Goal: Communication & Community: Answer question/provide support

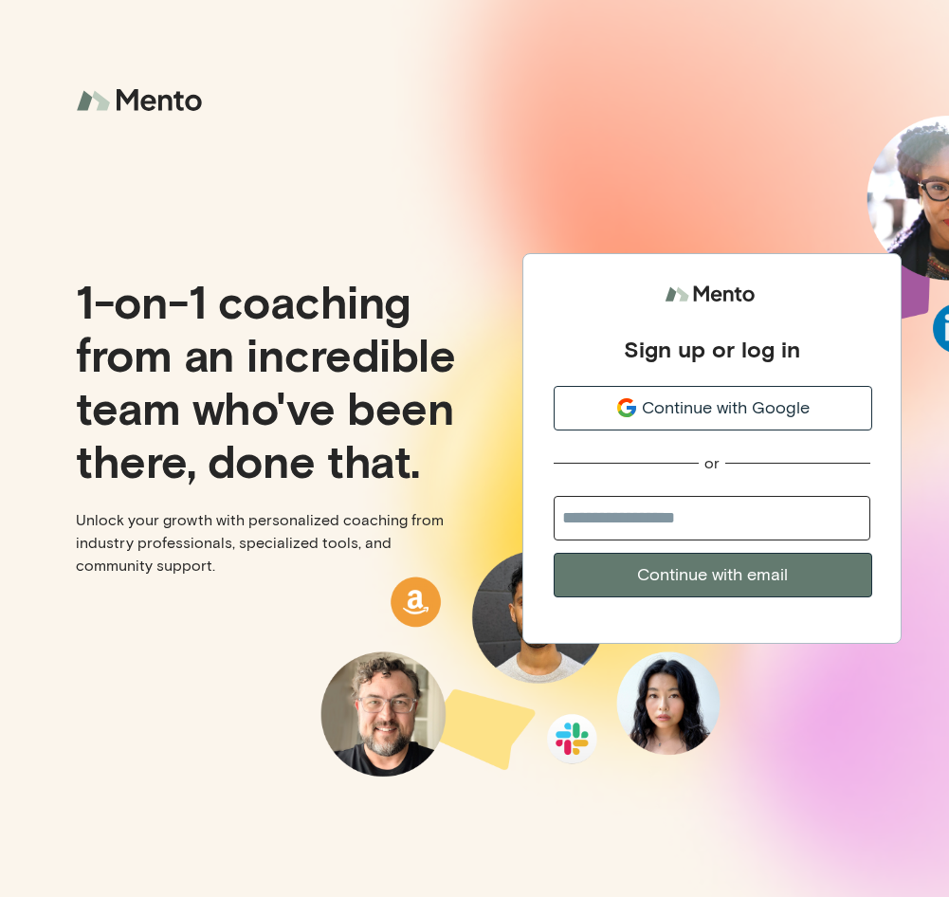
click at [661, 396] on span "Continue with Google" at bounding box center [726, 408] width 168 height 26
click at [594, 404] on div "Continue with Google" at bounding box center [712, 408] width 317 height 26
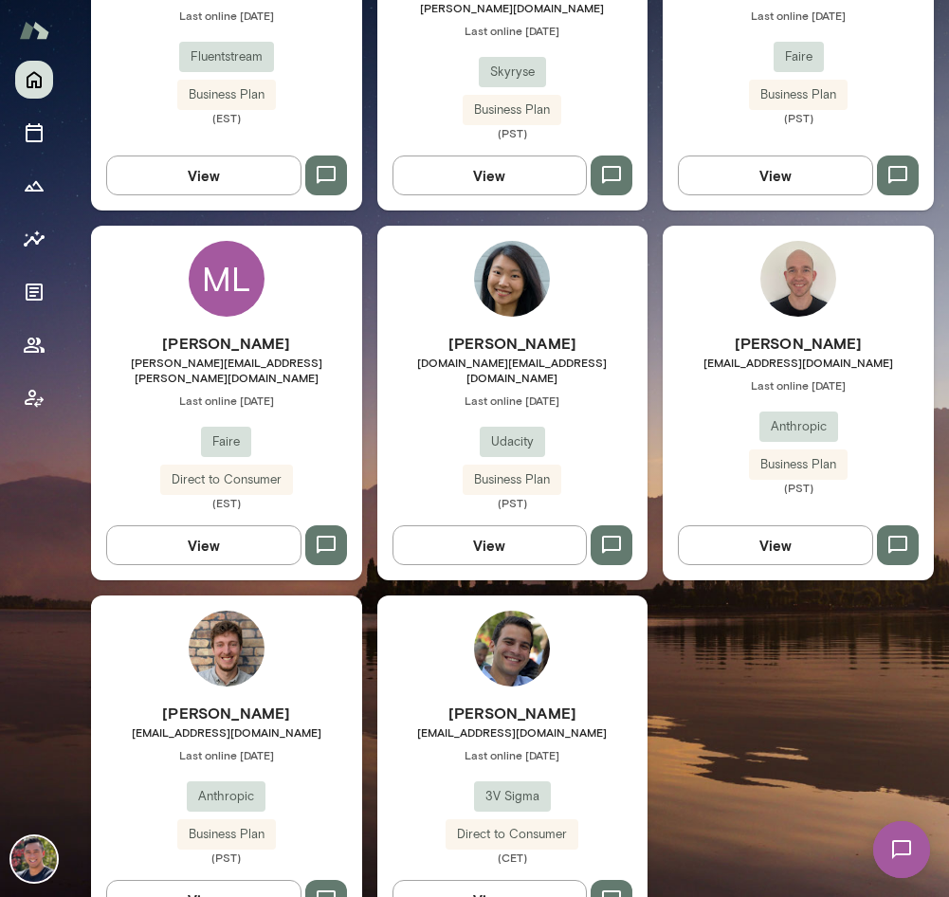
scroll to position [1518, 0]
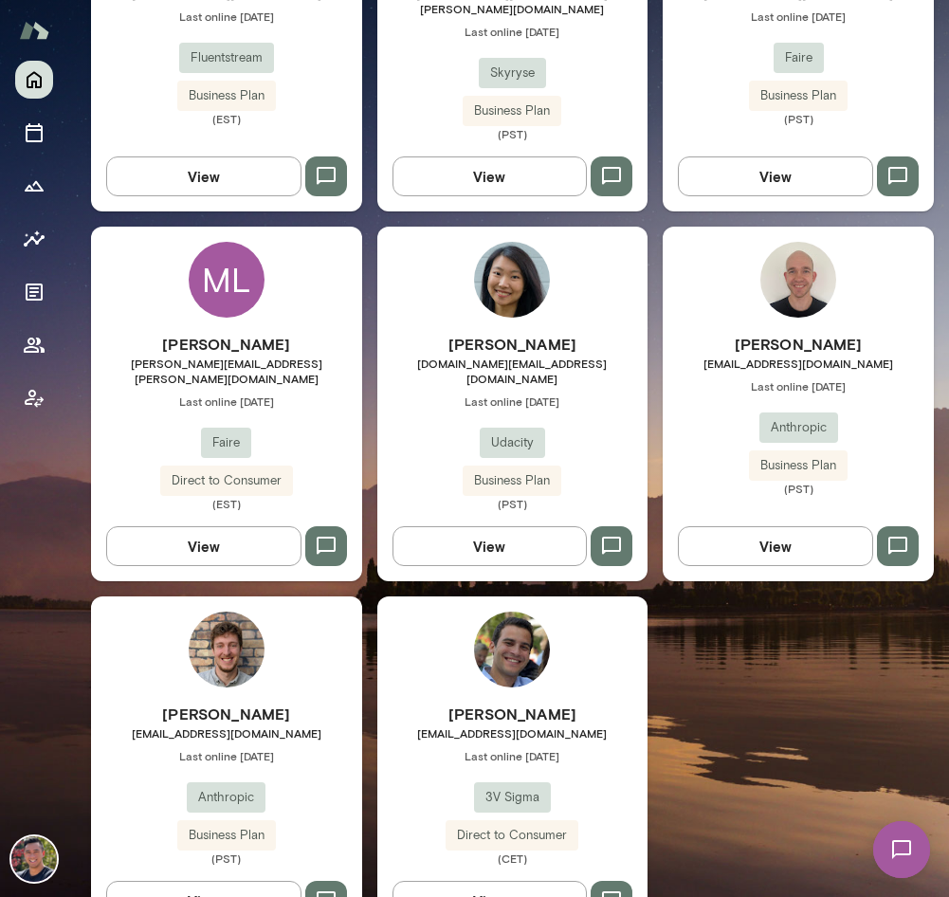
click at [527, 611] on img at bounding box center [512, 649] width 76 height 76
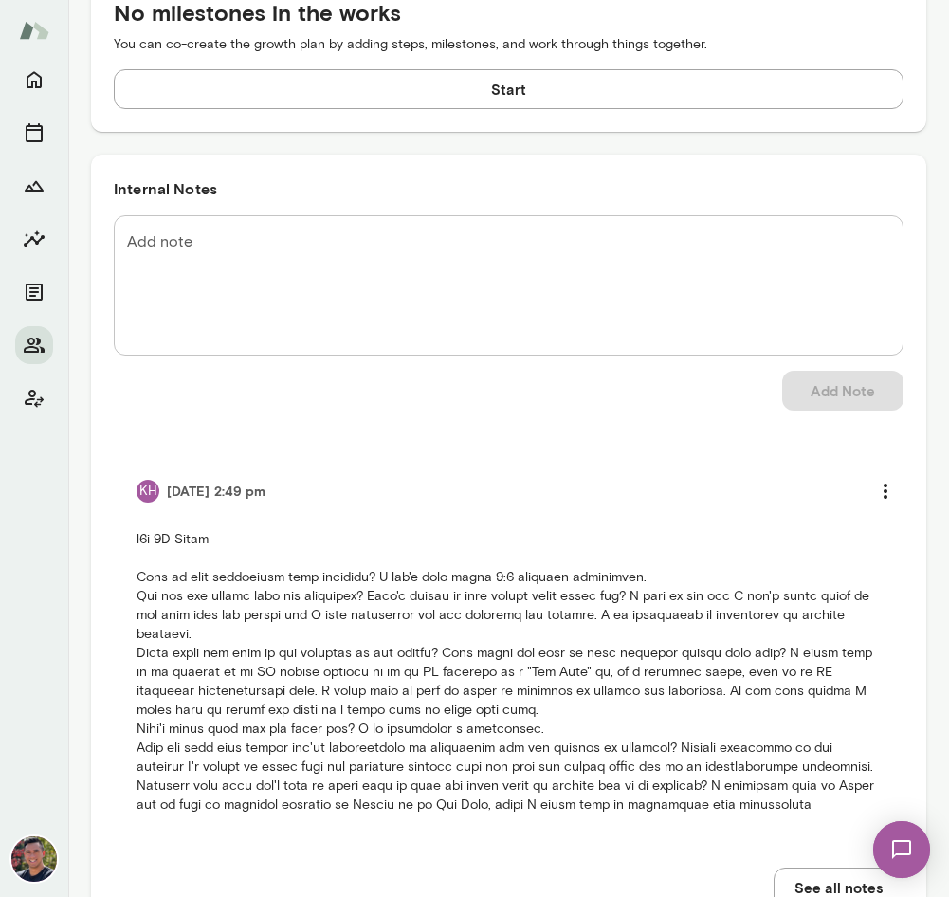
scroll to position [1618, 0]
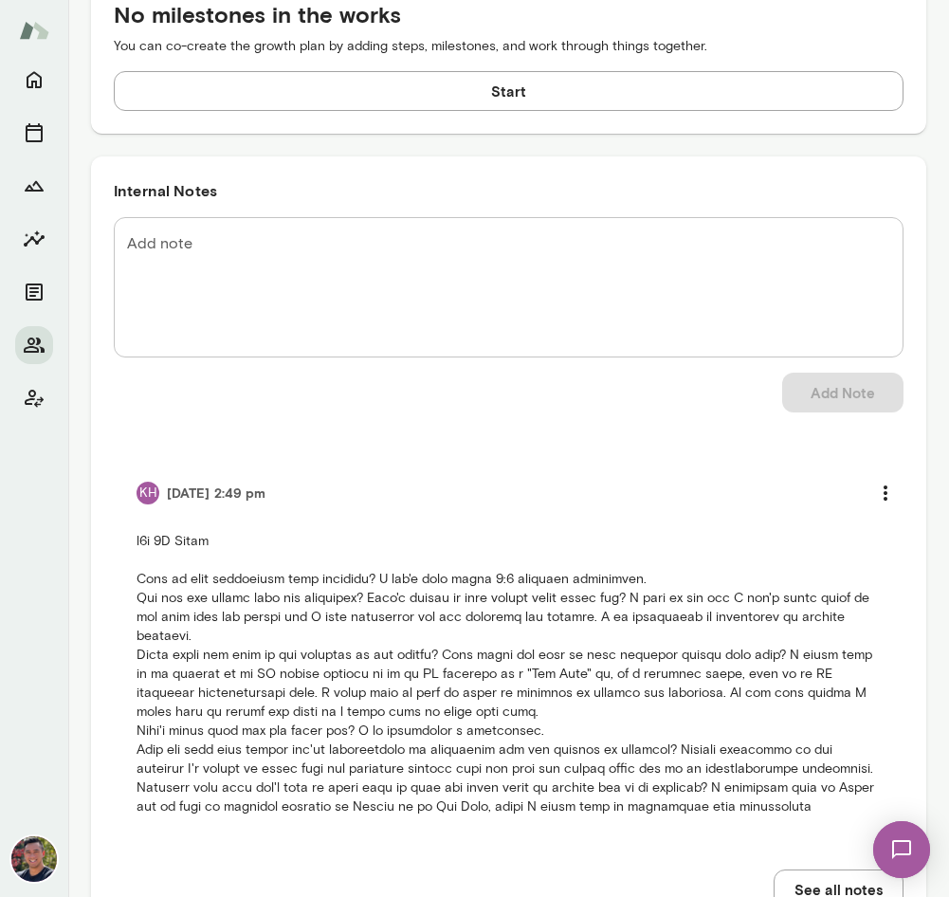
click at [902, 847] on img at bounding box center [901, 849] width 78 height 78
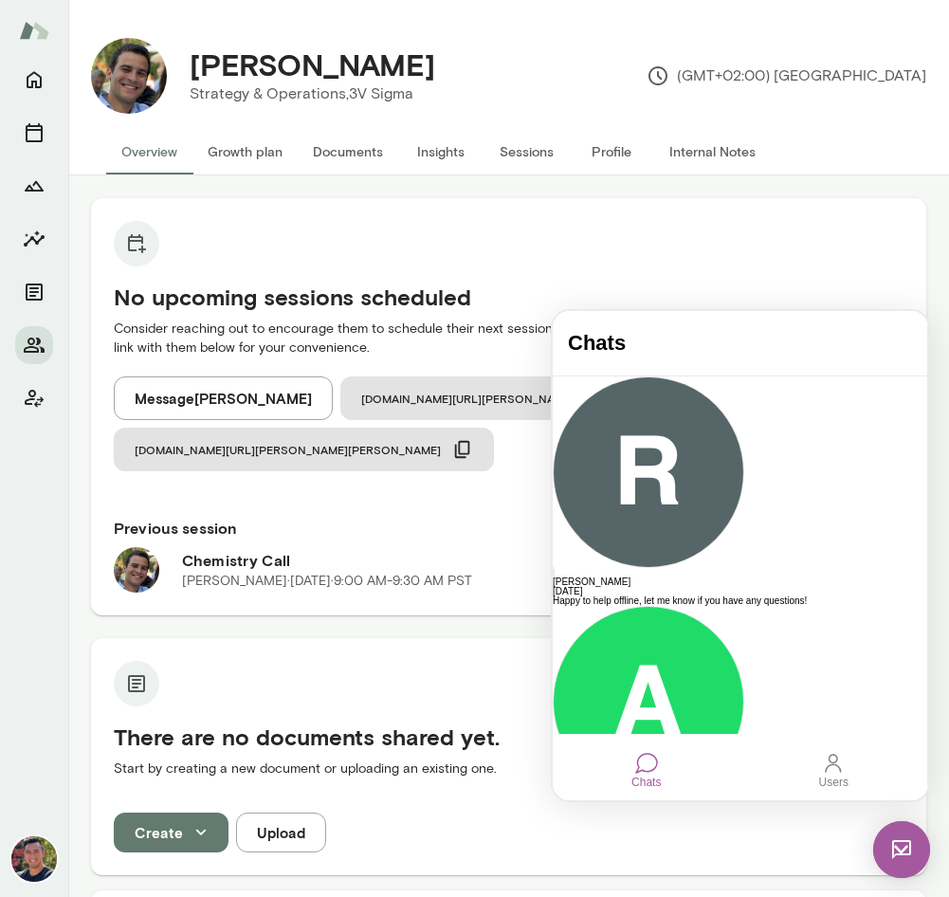
scroll to position [0, 0]
click at [350, 516] on h6 "Previous session" at bounding box center [508, 527] width 789 height 23
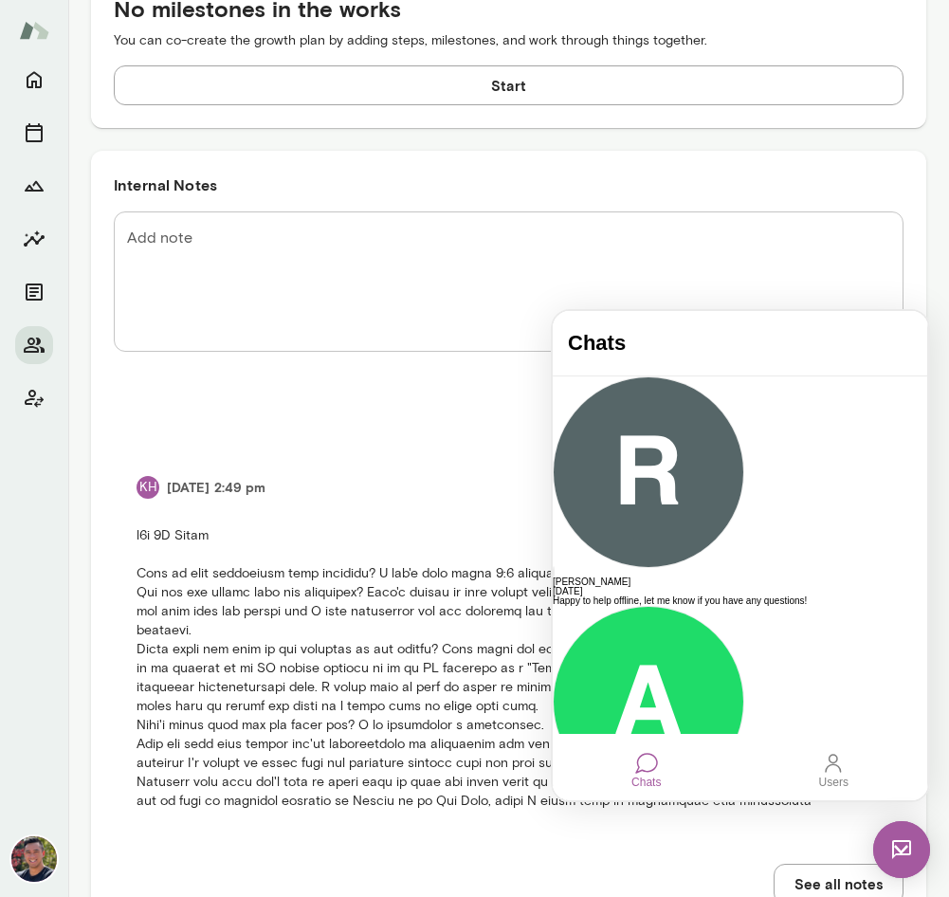
click at [785, 226] on textarea "Add note" at bounding box center [508, 280] width 763 height 109
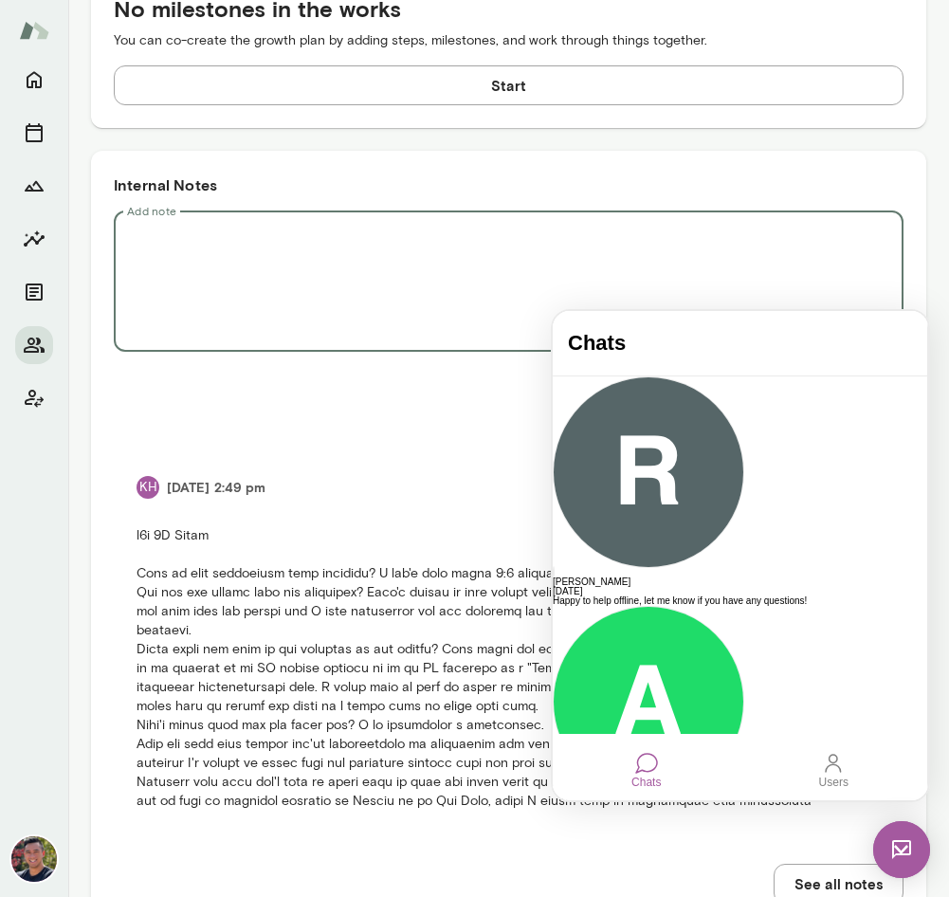
click at [898, 860] on img at bounding box center [901, 849] width 57 height 57
